Goal: Task Accomplishment & Management: Use online tool/utility

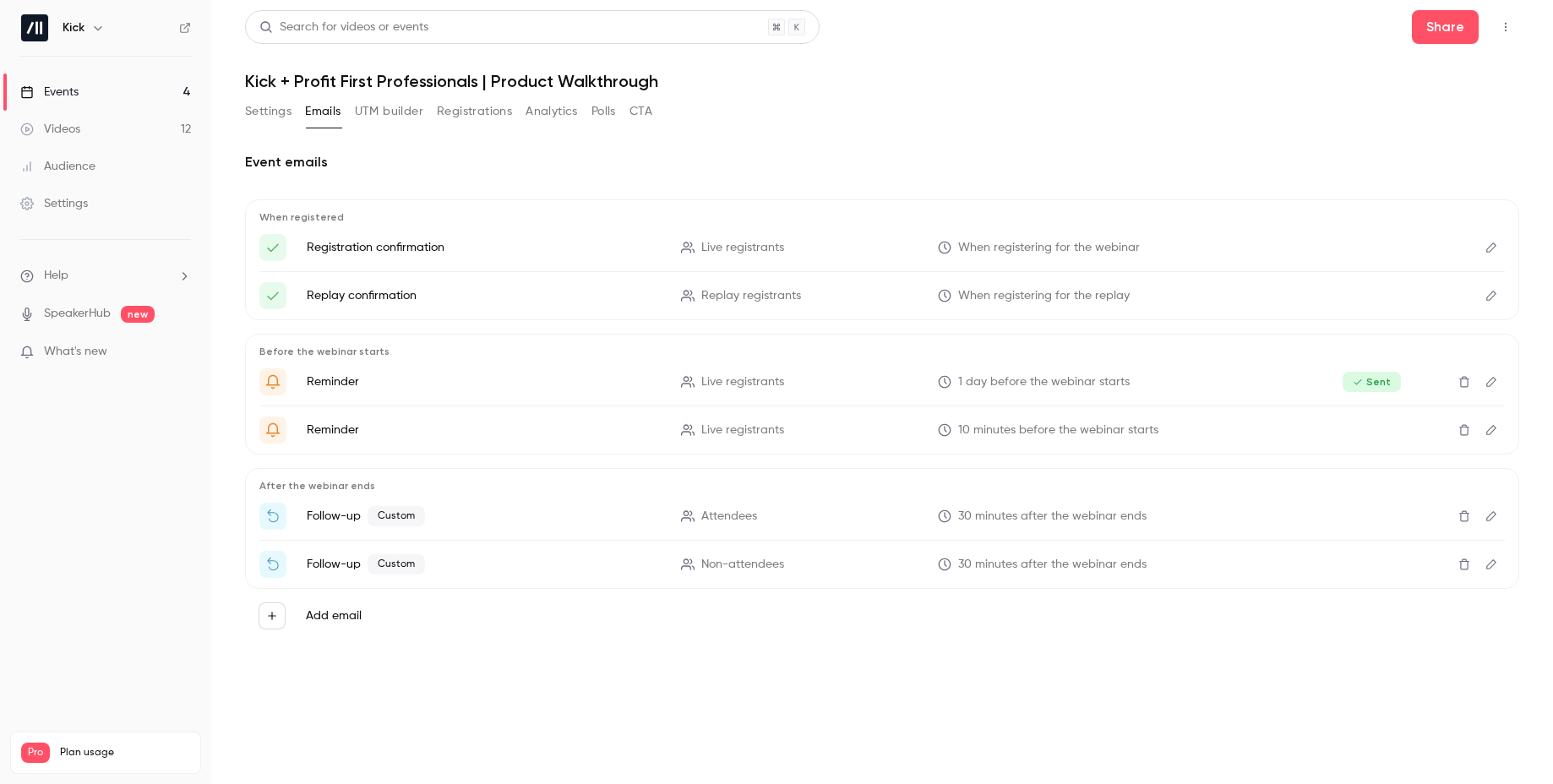
click at [111, 89] on link "Events 4" at bounding box center [105, 92] width 211 height 37
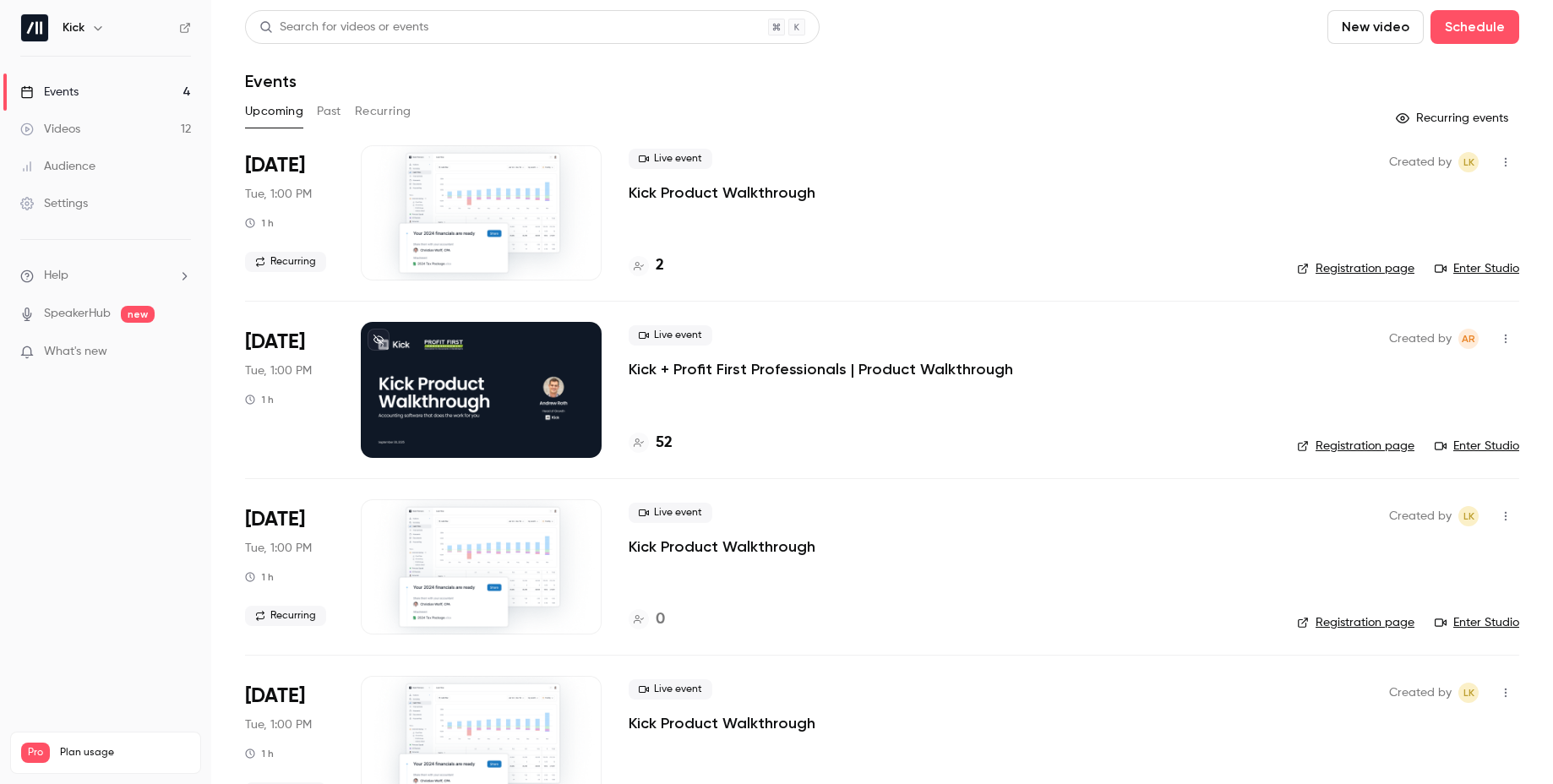
click at [756, 361] on p "Kick + Profit First Professionals | Product Walkthrough" at bounding box center [820, 369] width 384 height 20
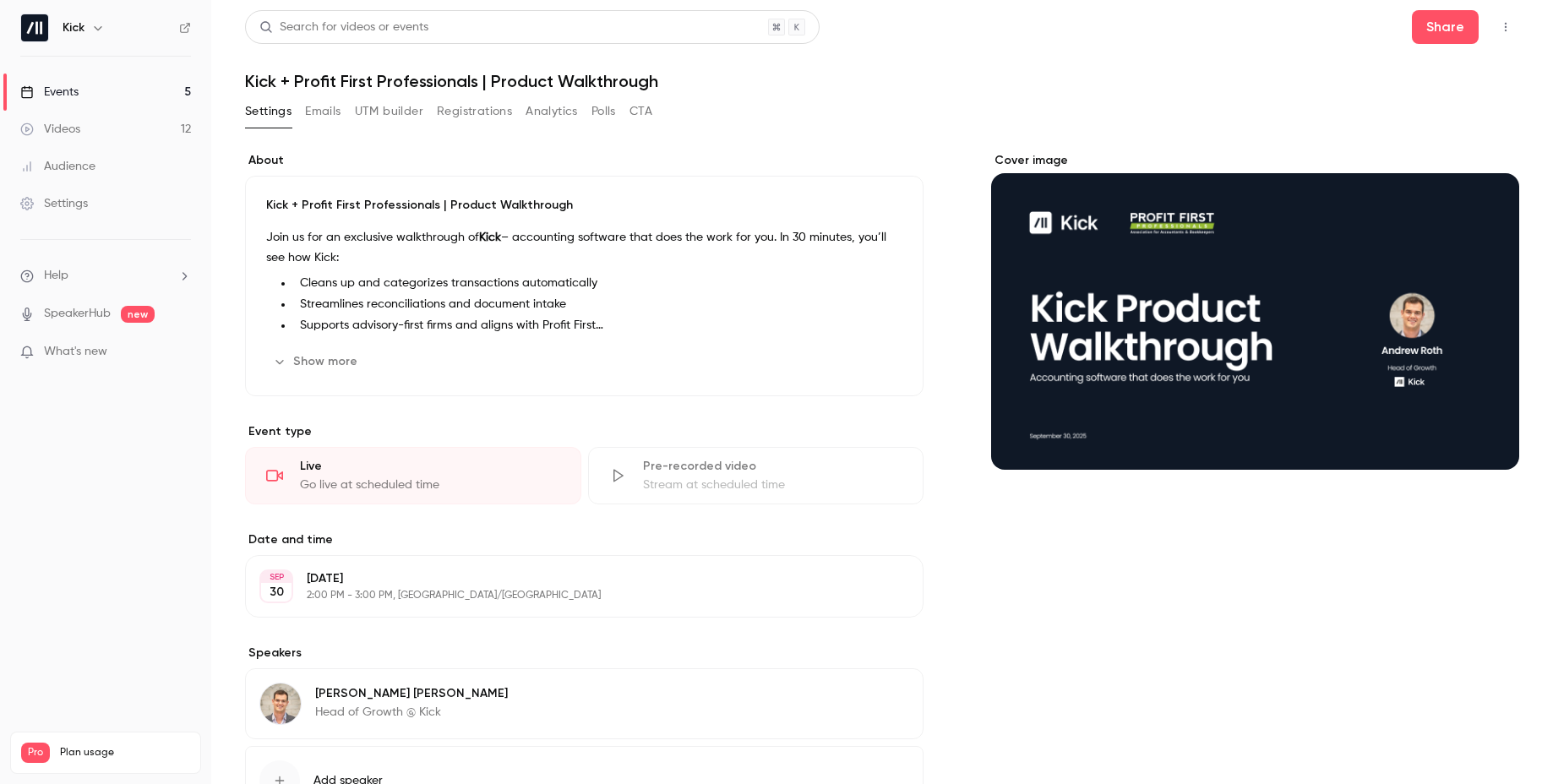
click at [65, 89] on div "Events" at bounding box center [49, 92] width 58 height 17
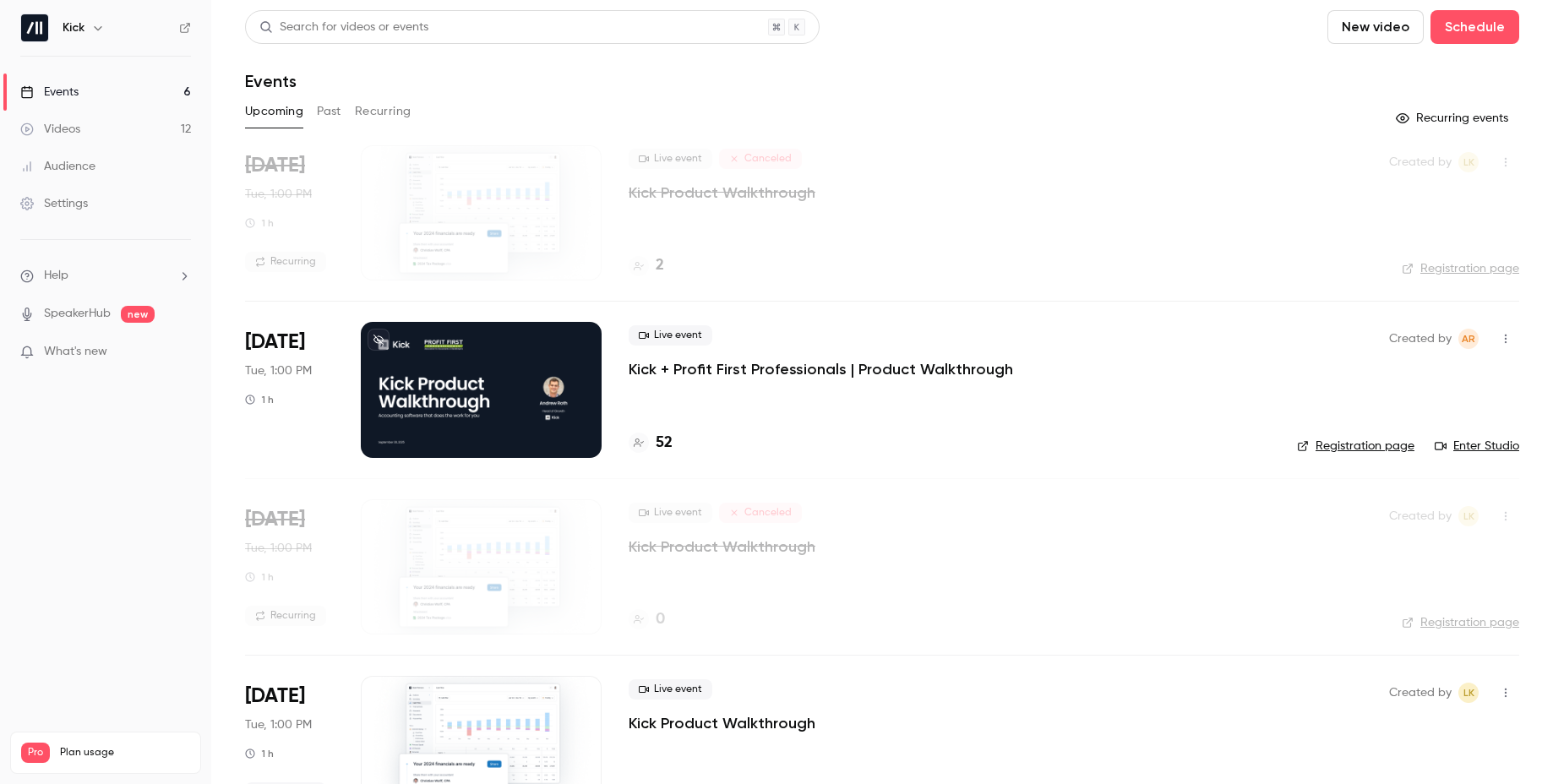
click at [715, 369] on p "Kick + Profit First Professionals | Product Walkthrough" at bounding box center [820, 369] width 384 height 20
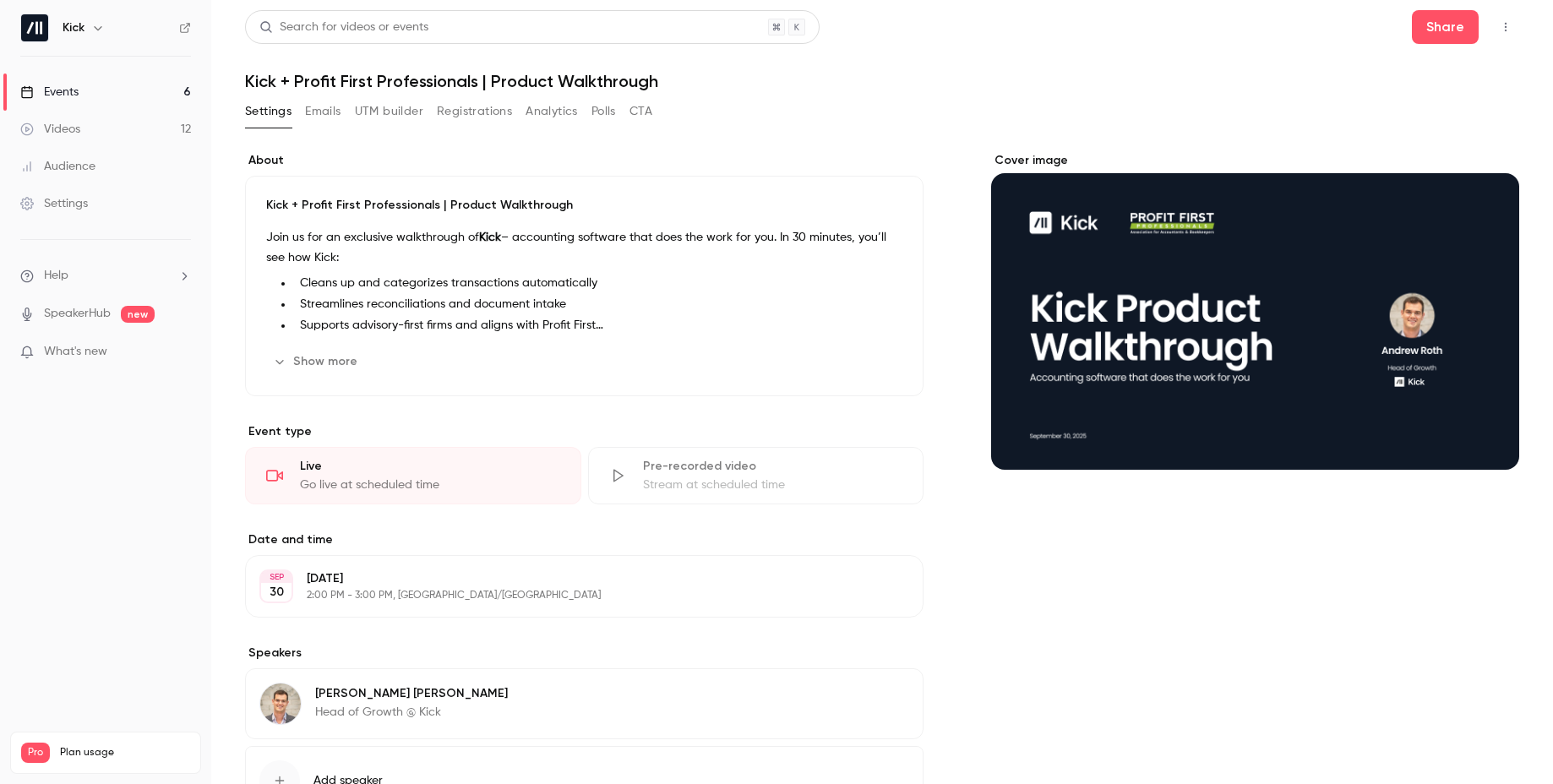
click at [80, 91] on link "Events 6" at bounding box center [105, 92] width 211 height 37
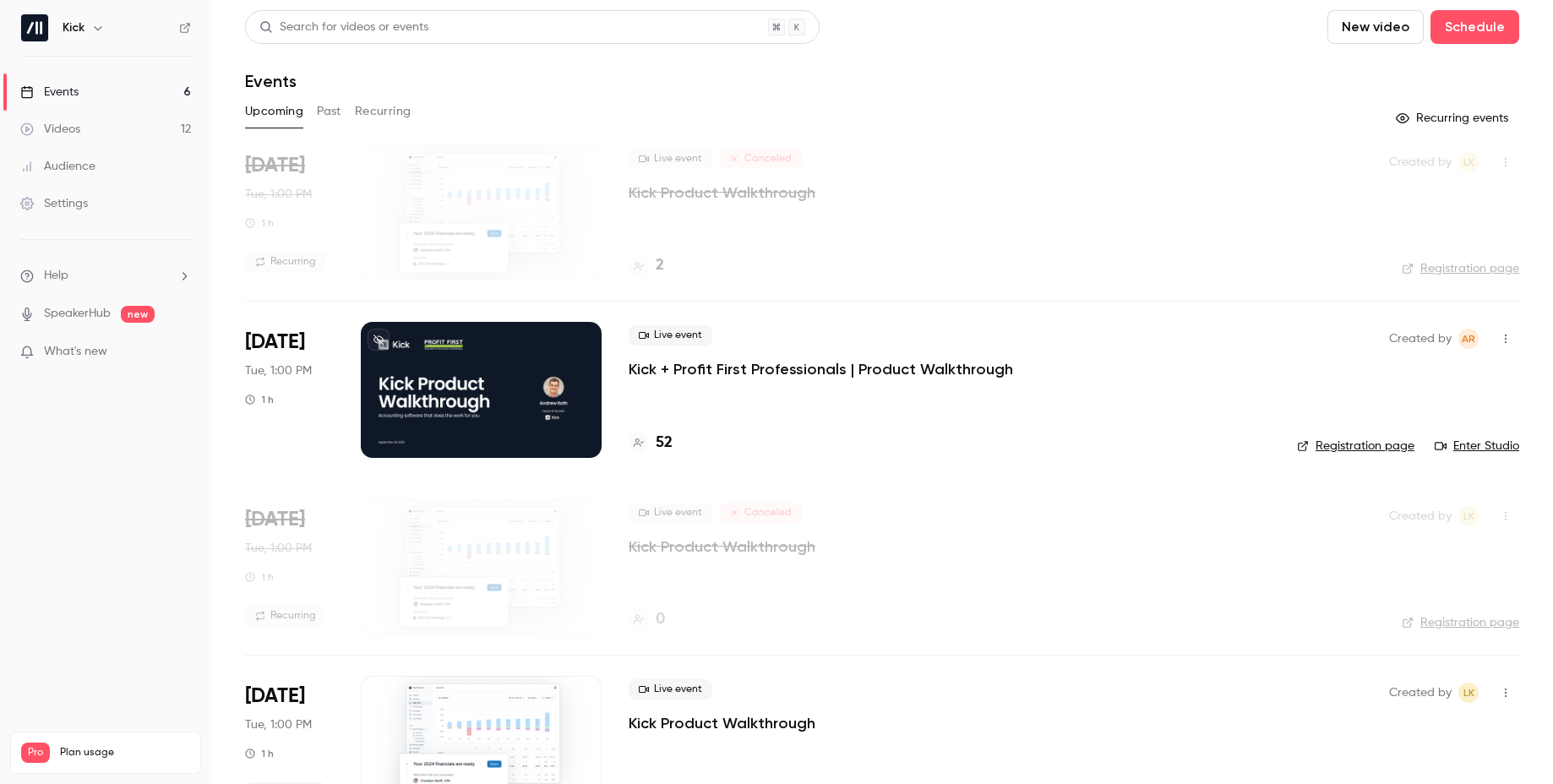
click at [1511, 340] on icon "button" at bounding box center [1505, 339] width 13 height 11
click at [1498, 336] on div at bounding box center [776, 392] width 1553 height 784
click at [1505, 339] on icon "button" at bounding box center [1506, 339] width 2 height 10
drag, startPoint x: 1046, startPoint y: 396, endPoint x: 1066, endPoint y: 404, distance: 21.5
click at [1046, 396] on div at bounding box center [776, 392] width 1553 height 784
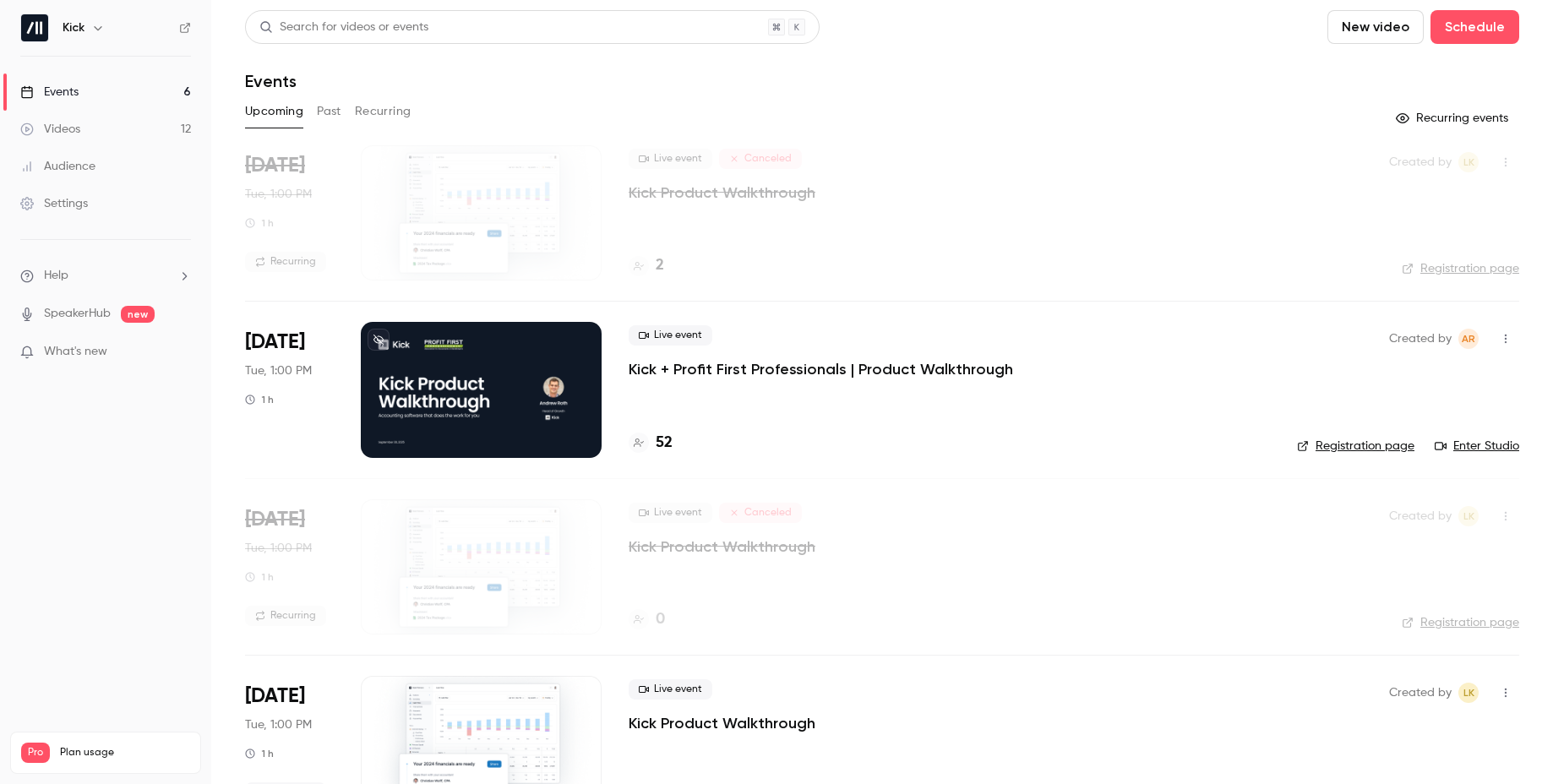
click at [1506, 339] on icon "button" at bounding box center [1506, 339] width 2 height 10
click at [1121, 369] on div at bounding box center [776, 392] width 1553 height 784
click at [1416, 344] on span "Created by" at bounding box center [1420, 339] width 63 height 20
click at [1469, 443] on link "Enter Studio" at bounding box center [1477, 445] width 85 height 17
